Goal: Task Accomplishment & Management: Use online tool/utility

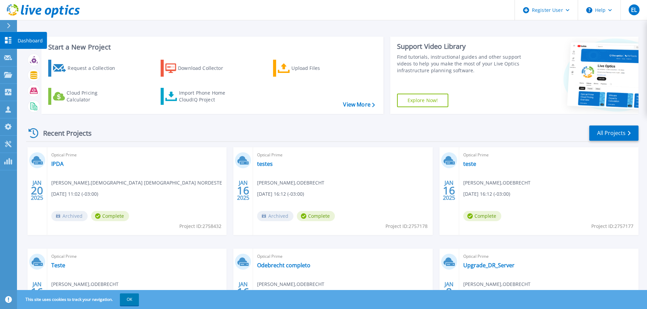
click at [8, 41] on icon at bounding box center [8, 40] width 8 height 6
click at [305, 71] on div "Upload Files" at bounding box center [318, 68] width 54 height 14
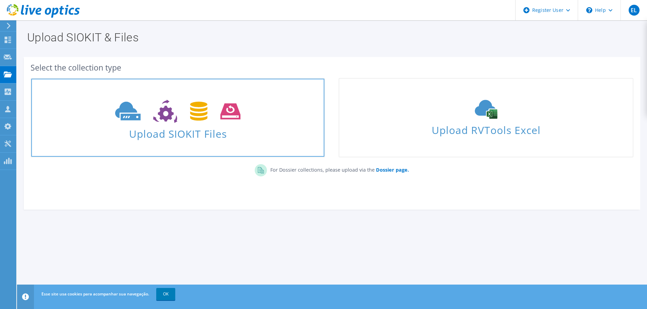
click at [174, 133] on span "Upload SIOKIT Files" at bounding box center [177, 132] width 293 height 15
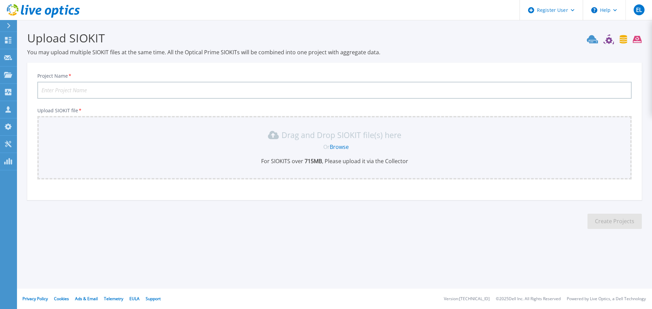
click at [81, 88] on input "Project Name *" at bounding box center [334, 90] width 594 height 17
type input "BUBGE"
click at [339, 145] on link "Browse" at bounding box center [339, 146] width 19 height 7
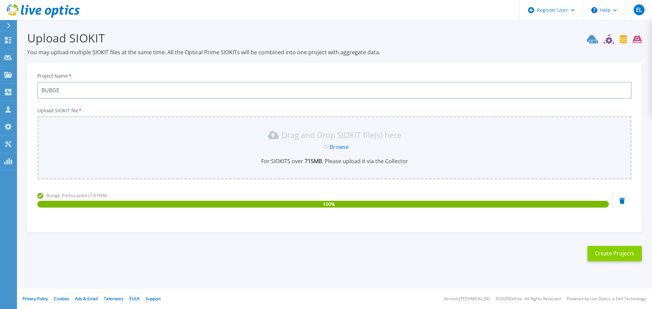
click at [615, 254] on button "Create Projects" at bounding box center [614, 253] width 54 height 15
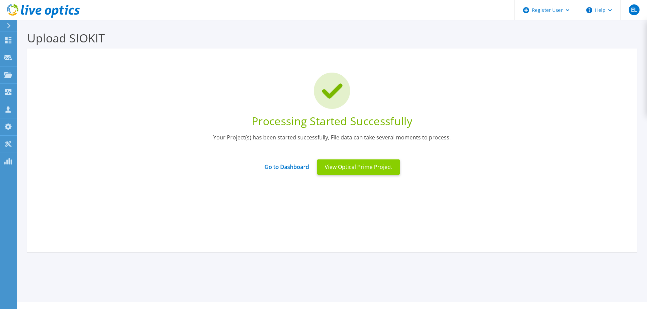
click at [358, 168] on button "View Optical Prime Project" at bounding box center [358, 167] width 82 height 15
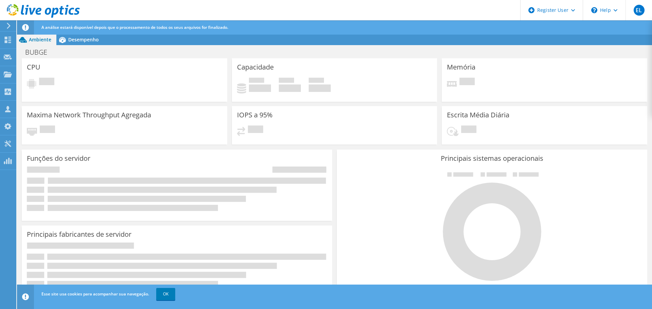
scroll to position [61, 0]
